Goal: Task Accomplishment & Management: Complete application form

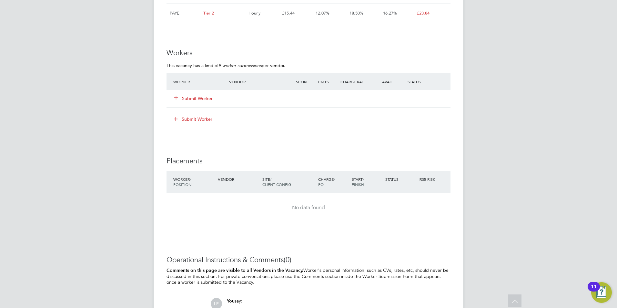
scroll to position [517, 0]
click at [199, 97] on button "Submit Worker" at bounding box center [193, 98] width 39 height 6
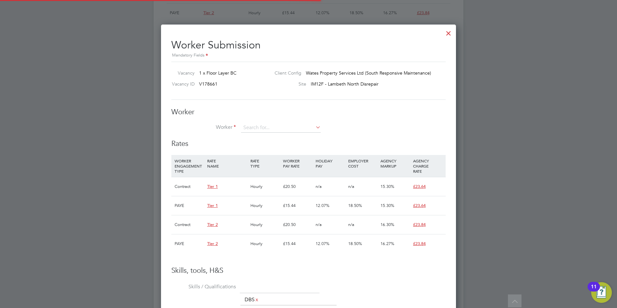
scroll to position [19, 44]
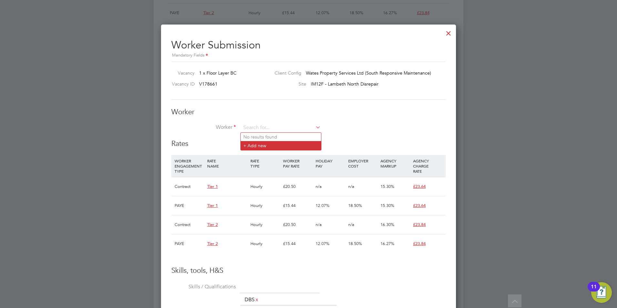
click at [256, 143] on li "+ Add new" at bounding box center [281, 145] width 80 height 9
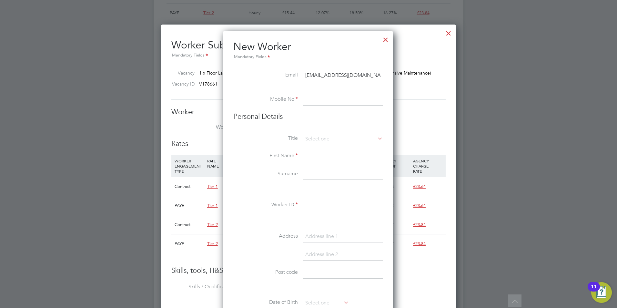
type input "[EMAIL_ADDRESS][DOMAIN_NAME]"
click at [314, 103] on input at bounding box center [343, 100] width 80 height 12
type input "07822859969"
click at [316, 141] on input at bounding box center [343, 139] width 80 height 10
click at [316, 145] on li "Mr" at bounding box center [343, 148] width 80 height 8
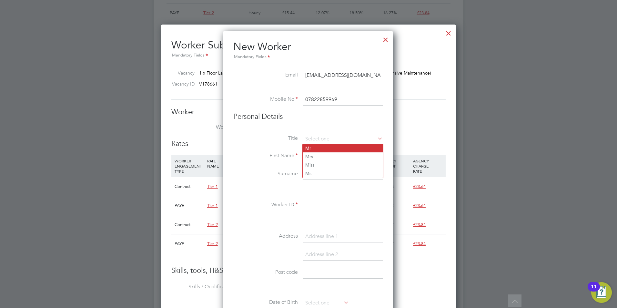
type input "Mr"
click at [316, 157] on input at bounding box center [343, 156] width 80 height 12
type input "[PERSON_NAME]"
click at [309, 177] on input at bounding box center [343, 175] width 80 height 12
type input "[PERSON_NAME]"
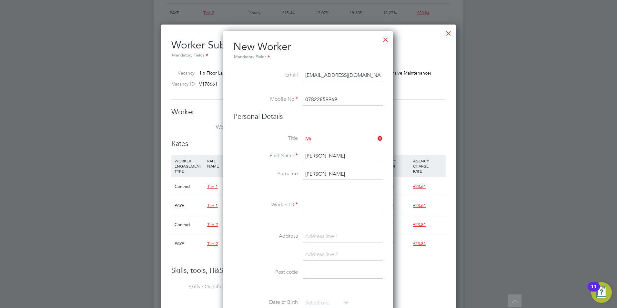
click at [321, 205] on input at bounding box center [343, 206] width 80 height 12
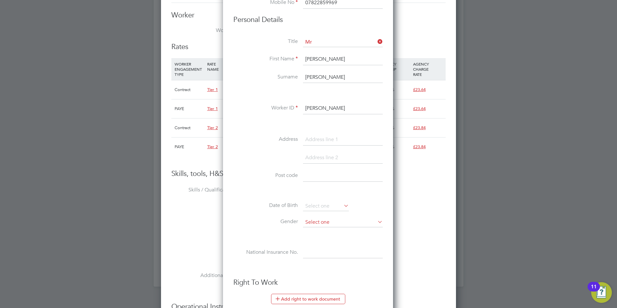
type input "[PERSON_NAME]"
click at [320, 223] on input at bounding box center [343, 223] width 80 height 10
click at [317, 228] on li "[DEMOGRAPHIC_DATA]" at bounding box center [343, 231] width 80 height 8
type input "[DEMOGRAPHIC_DATA]"
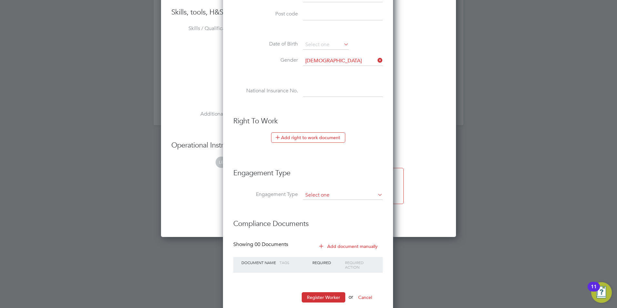
click at [317, 194] on input at bounding box center [343, 195] width 80 height 9
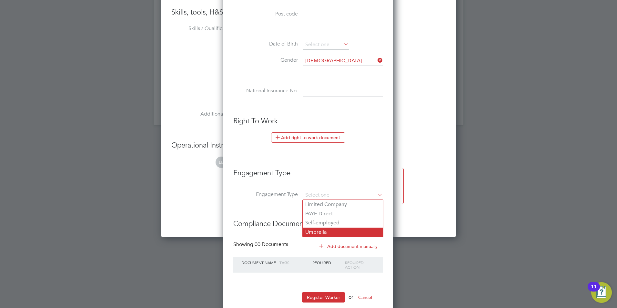
click at [308, 232] on li "Umbrella" at bounding box center [343, 232] width 80 height 9
type input "Umbrella"
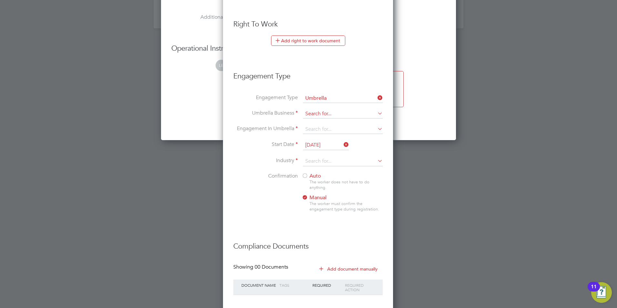
click at [318, 111] on input at bounding box center [343, 113] width 80 height 9
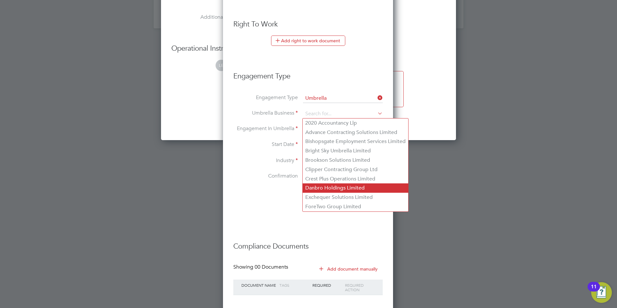
click at [310, 185] on li "Danbro Holdings Limited" at bounding box center [356, 187] width 106 height 9
type input "Danbro Holdings Limited"
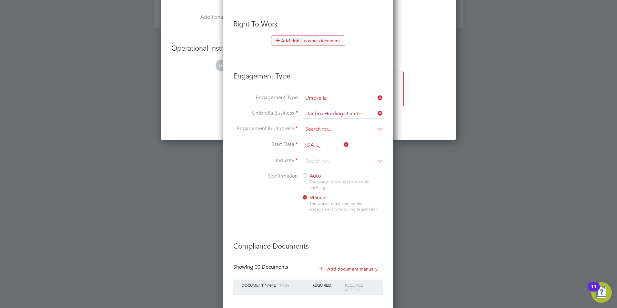
click at [319, 132] on input at bounding box center [343, 129] width 80 height 9
click at [318, 144] on li "CIS Self-employed" at bounding box center [343, 147] width 80 height 9
type input "CIS Self-employed"
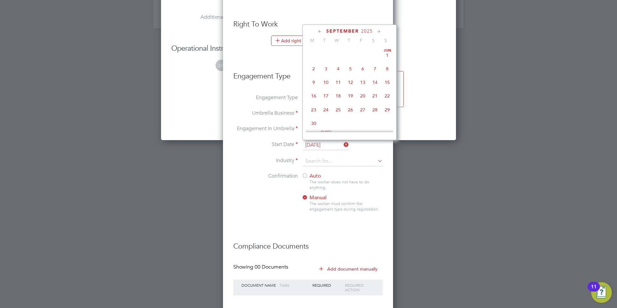
click at [318, 144] on input "[DATE]" at bounding box center [326, 145] width 46 height 10
drag, startPoint x: 318, startPoint y: 144, endPoint x: 319, endPoint y: 162, distance: 18.5
click at [319, 162] on input at bounding box center [343, 162] width 80 height 10
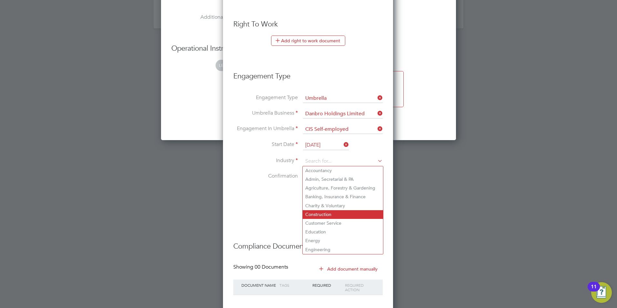
click at [317, 210] on li "Construction" at bounding box center [343, 214] width 80 height 9
type input "Construction"
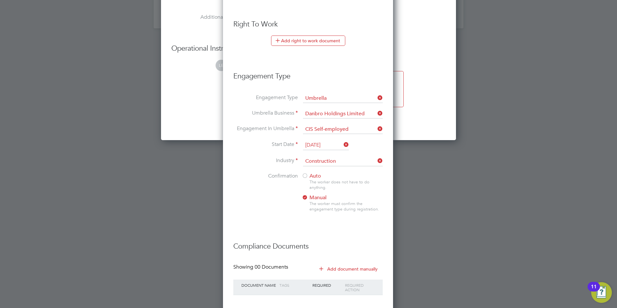
click at [309, 177] on span "Auto" at bounding box center [311, 176] width 19 height 6
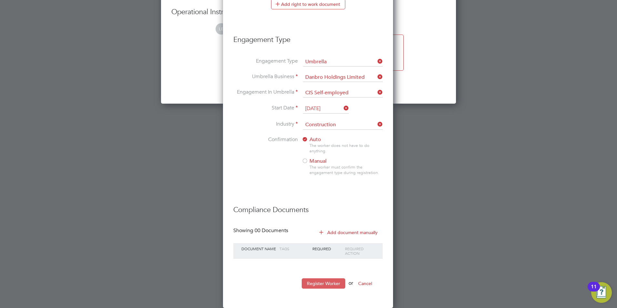
click at [314, 282] on button "Register Worker" at bounding box center [324, 283] width 44 height 10
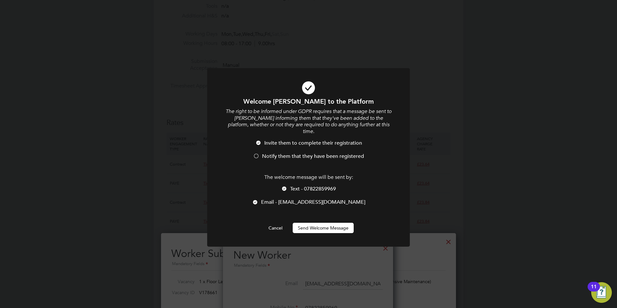
click at [255, 153] on div at bounding box center [256, 156] width 6 height 6
click at [284, 179] on div "The welcome message will be sent by: Text - 07822859969 Email - [EMAIL_ADDRESS]…" at bounding box center [309, 193] width 168 height 38
click at [288, 186] on li "Text - 07822859969" at bounding box center [309, 192] width 168 height 13
click at [319, 223] on button "Send Welcome Message" at bounding box center [323, 228] width 61 height 10
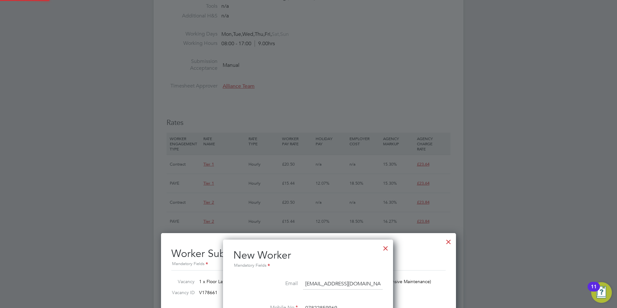
type input "[PERSON_NAME] ([PERSON_NAME])"
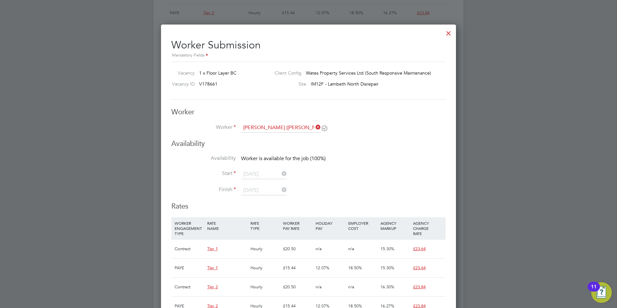
click at [273, 121] on div "Worker Worker [PERSON_NAME] ([PERSON_NAME]) Worker Engagement Type" at bounding box center [308, 124] width 274 height 32
click at [266, 127] on input at bounding box center [281, 128] width 80 height 10
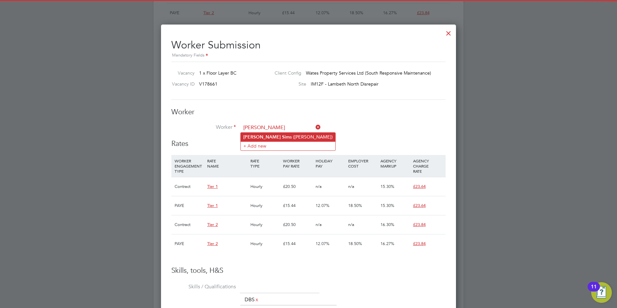
click at [271, 133] on li "[PERSON_NAME] s ([PERSON_NAME])" at bounding box center [288, 137] width 95 height 9
type input "[PERSON_NAME] ([PERSON_NAME])"
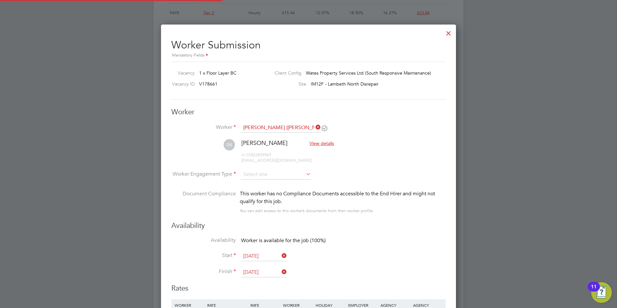
scroll to position [622, 295]
click at [274, 177] on input at bounding box center [276, 175] width 70 height 10
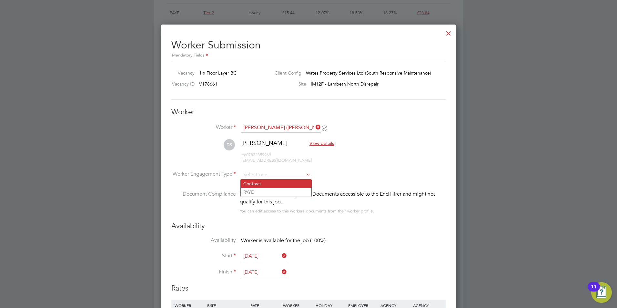
click at [276, 184] on li "Contract" at bounding box center [276, 184] width 71 height 8
type input "Contract"
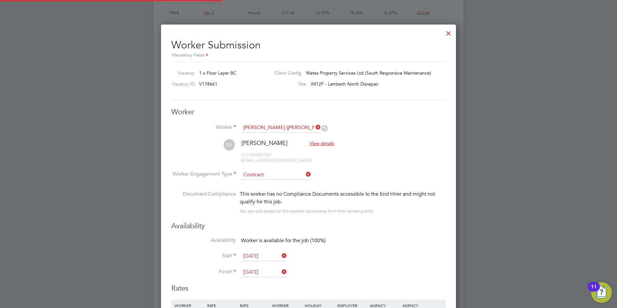
scroll to position [19, 33]
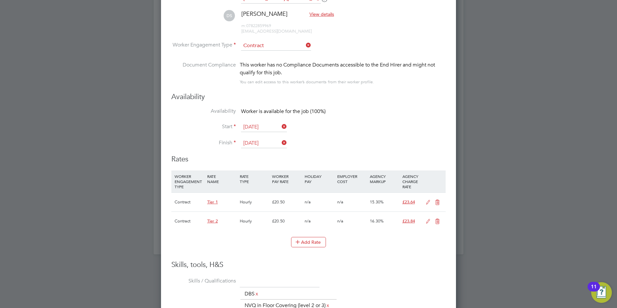
click at [438, 201] on icon at bounding box center [438, 202] width 8 height 5
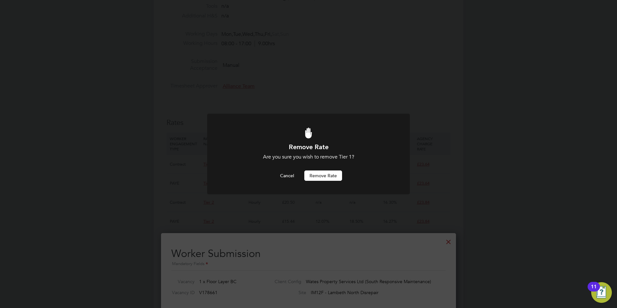
click at [336, 176] on button "Remove rate" at bounding box center [324, 176] width 38 height 10
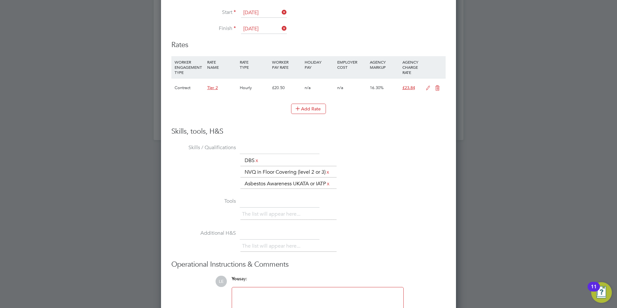
click at [429, 86] on icon at bounding box center [428, 88] width 8 height 5
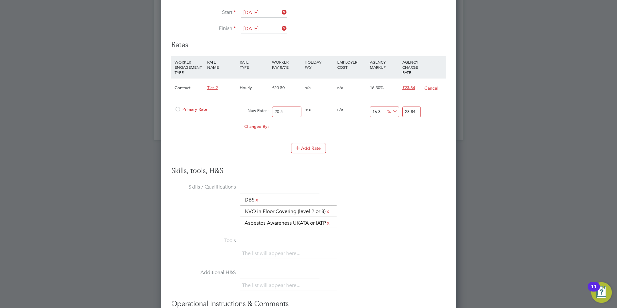
click at [182, 107] on span "Primary Rate" at bounding box center [191, 109] width 33 height 5
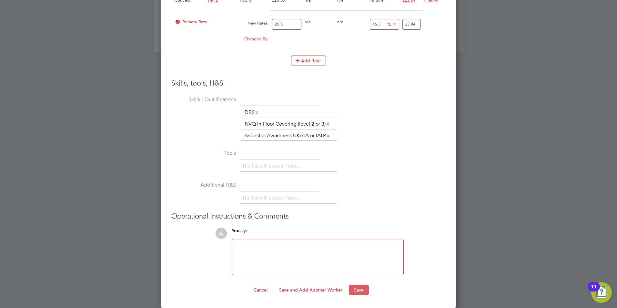
click at [357, 291] on button "Save" at bounding box center [359, 290] width 20 height 10
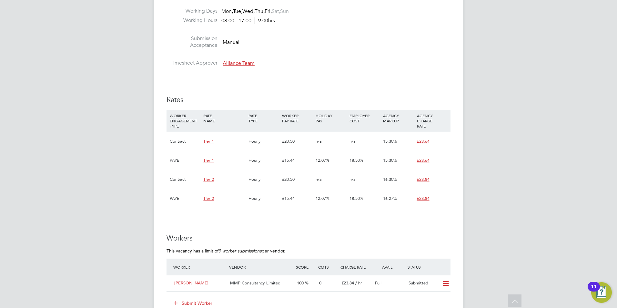
scroll to position [258, 0]
